Goal: Task Accomplishment & Management: Manage account settings

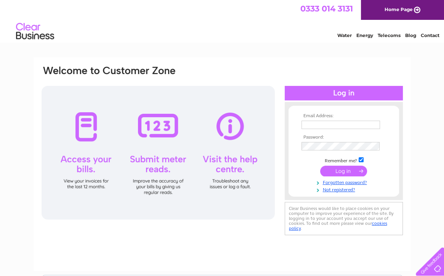
type input "headoffice@olivorestaurants.com"
click at [348, 171] on input "submit" at bounding box center [343, 170] width 47 height 11
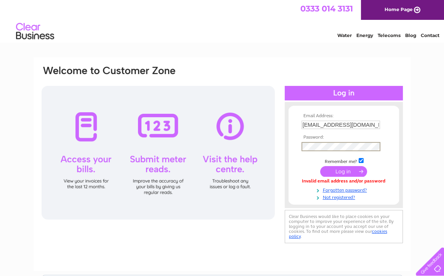
click at [293, 145] on form "Email Address: [EMAIL_ADDRESS][DOMAIN_NAME] Password: Forgotten password?" at bounding box center [343, 156] width 111 height 87
click at [349, 172] on input "submit" at bounding box center [343, 171] width 47 height 11
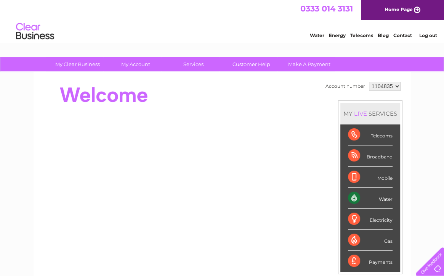
click at [365, 200] on div "Water" at bounding box center [370, 197] width 45 height 21
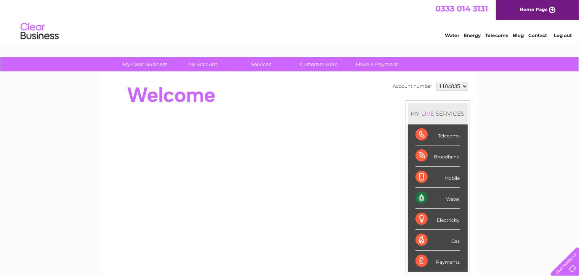
click at [433, 196] on div "Water" at bounding box center [437, 197] width 45 height 21
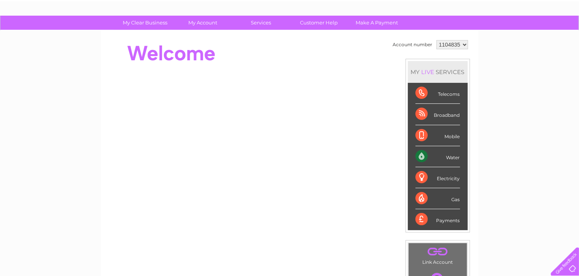
scroll to position [38, 0]
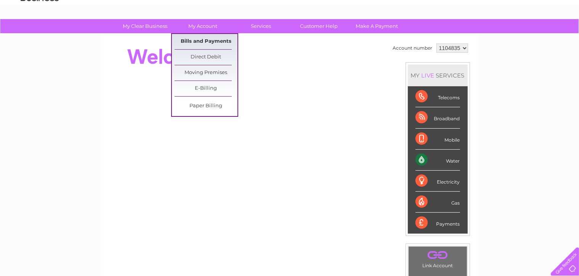
click at [202, 38] on link "Bills and Payments" at bounding box center [206, 41] width 63 height 15
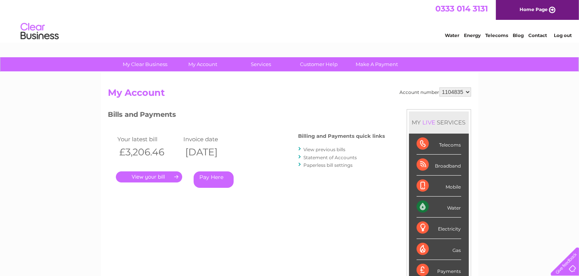
click at [172, 174] on link "." at bounding box center [149, 176] width 66 height 11
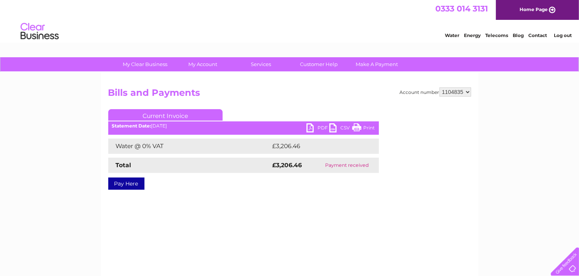
click at [317, 127] on link "PDF" at bounding box center [317, 128] width 23 height 11
click at [309, 127] on link "PDF" at bounding box center [317, 128] width 23 height 11
